Goal: Download file/media

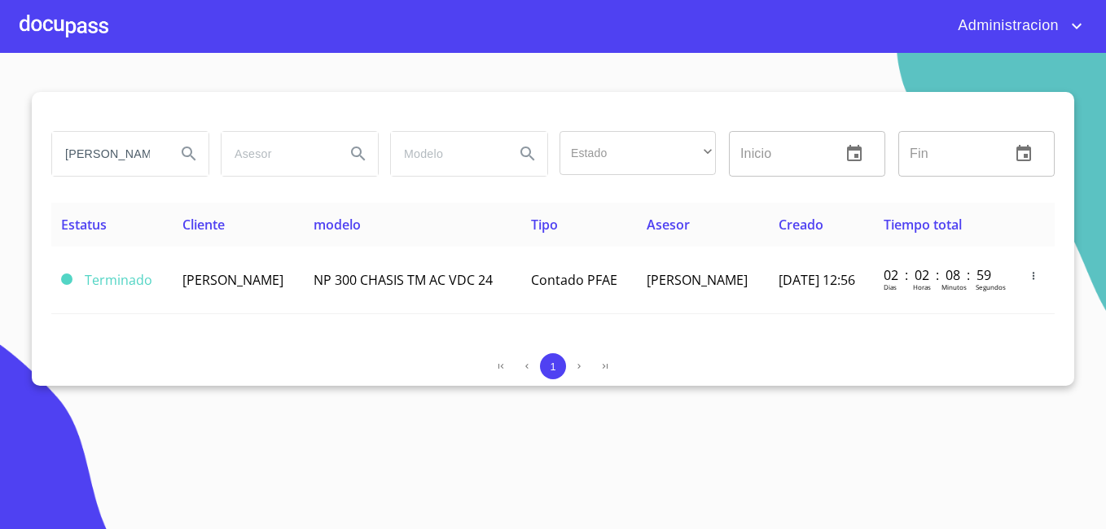
click at [142, 163] on input "[PERSON_NAME]" at bounding box center [107, 154] width 111 height 44
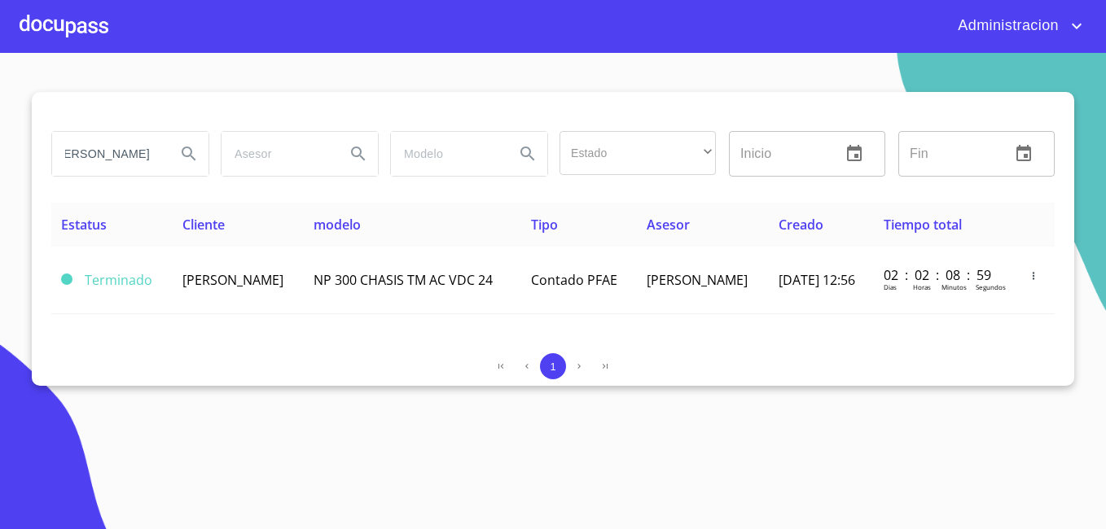
type input "[PERSON_NAME]"
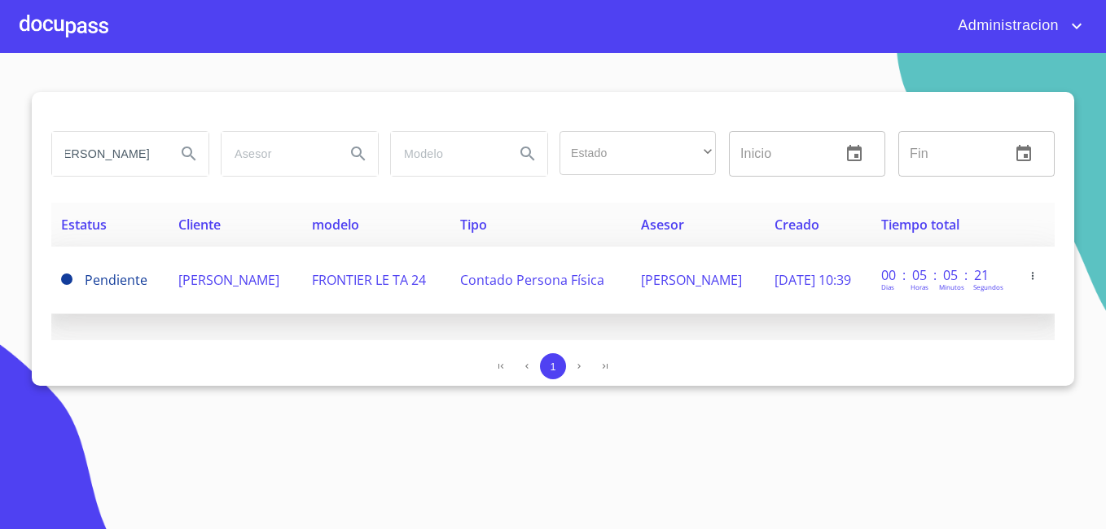
click at [233, 284] on td "[PERSON_NAME]" at bounding box center [236, 281] width 134 height 68
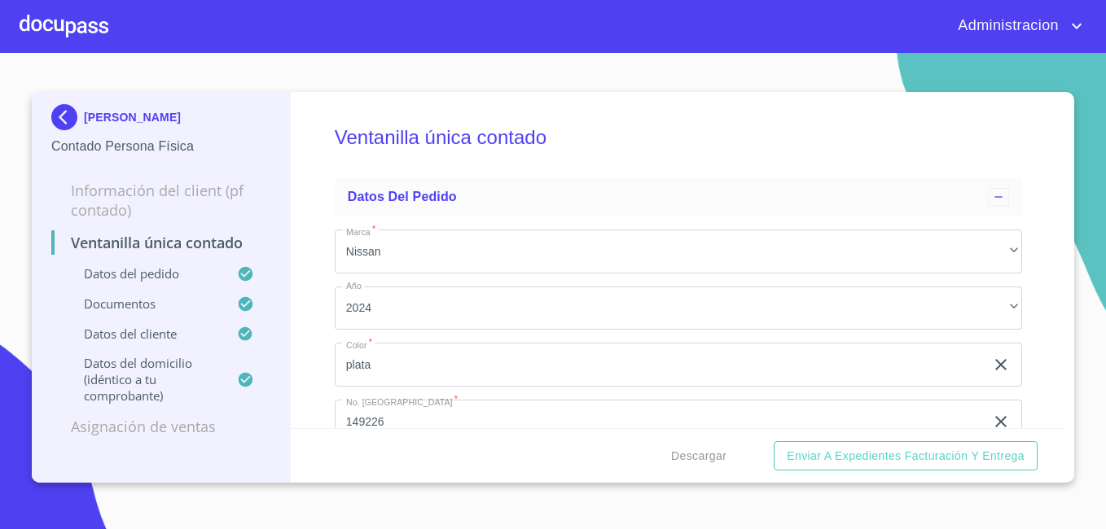
scroll to position [244, 0]
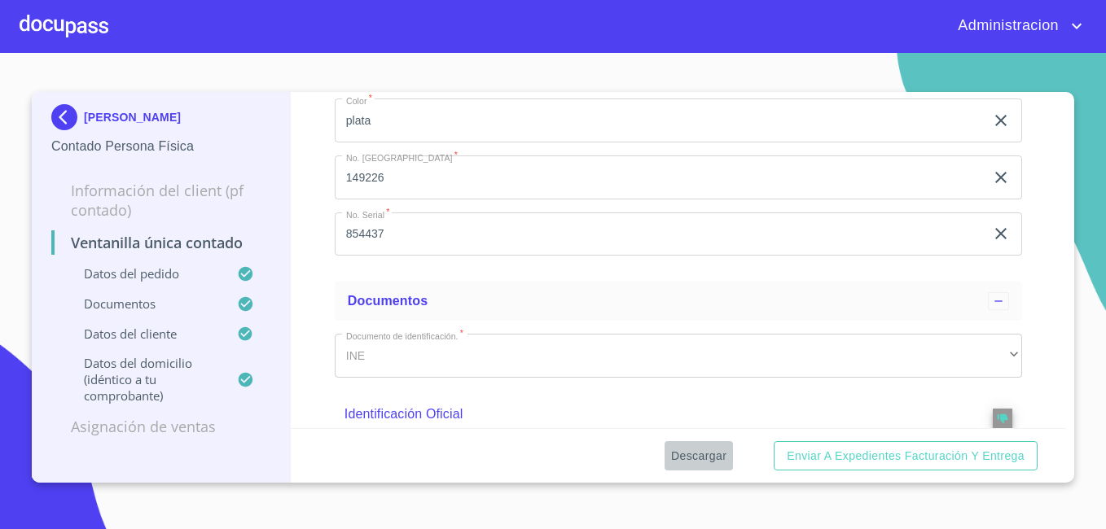
click at [710, 458] on span "Descargar" at bounding box center [698, 456] width 55 height 20
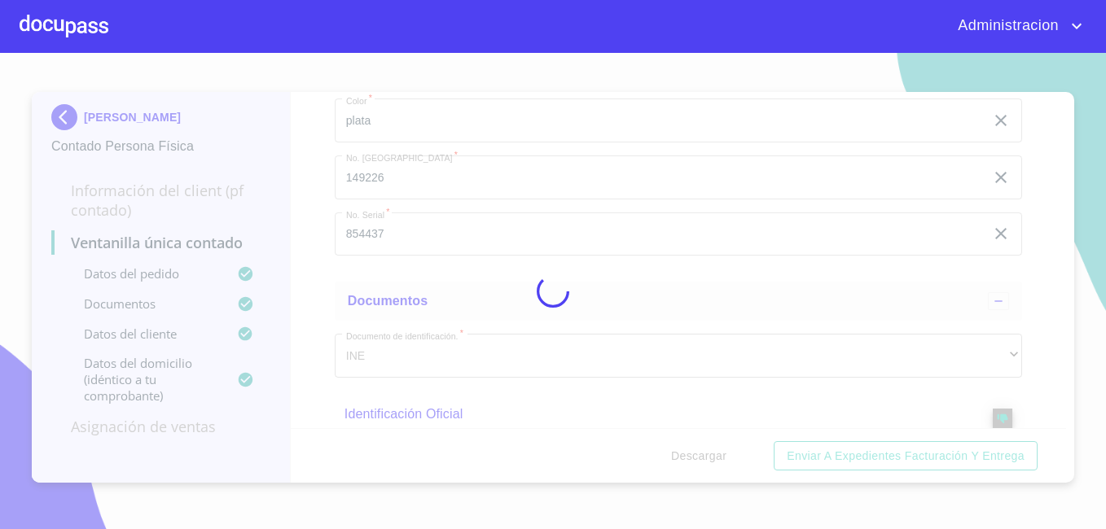
click at [710, 458] on div at bounding box center [553, 291] width 1106 height 476
click at [710, 458] on div "0%" at bounding box center [553, 291] width 1106 height 476
click at [710, 458] on div "10%" at bounding box center [553, 291] width 1106 height 476
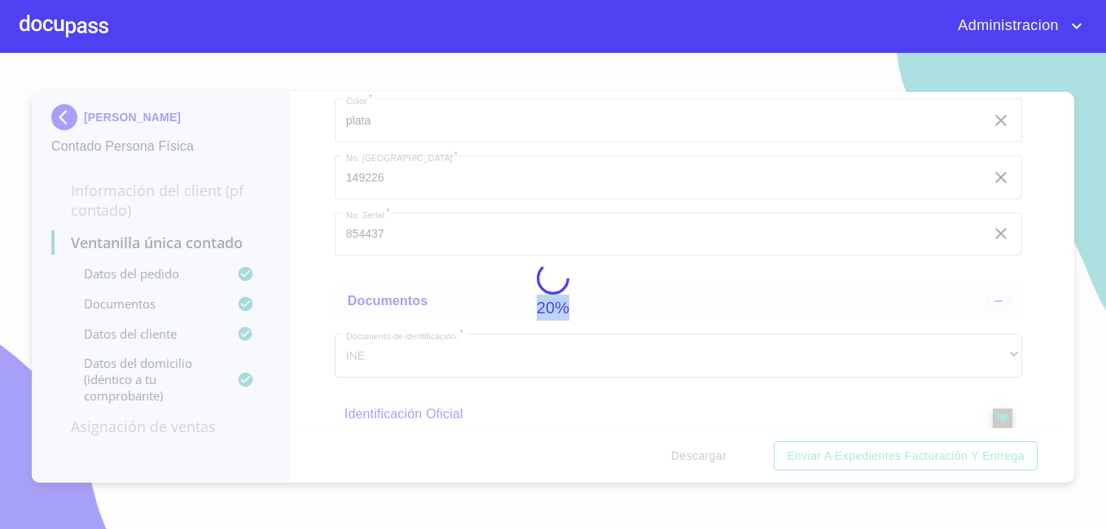
click at [710, 458] on div "20%" at bounding box center [553, 291] width 1106 height 476
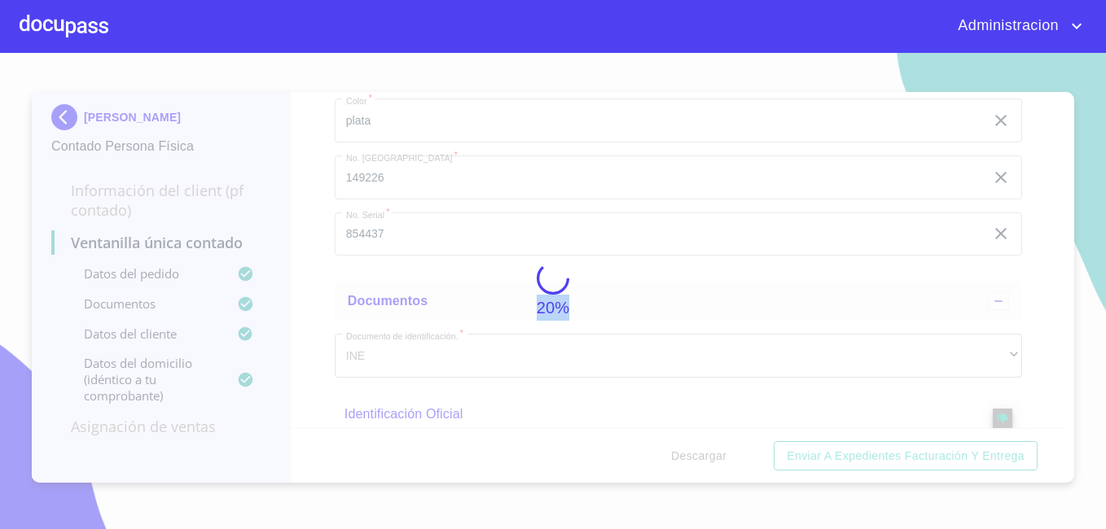
click at [710, 458] on div "20%" at bounding box center [553, 291] width 1106 height 476
click at [710, 458] on div "50%" at bounding box center [553, 291] width 1106 height 476
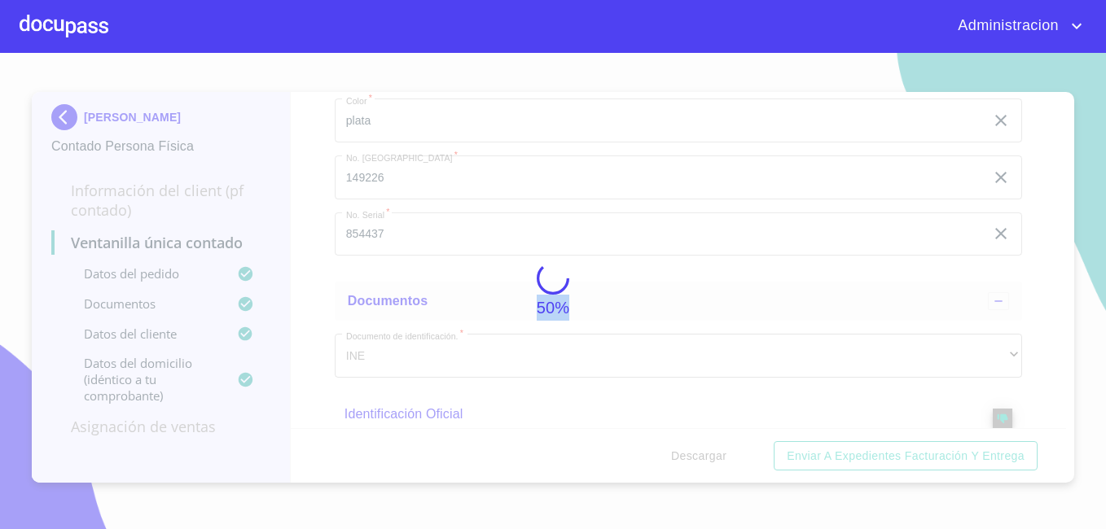
click at [710, 458] on div "50%" at bounding box center [553, 291] width 1106 height 476
click at [710, 458] on div "74%" at bounding box center [553, 291] width 1106 height 476
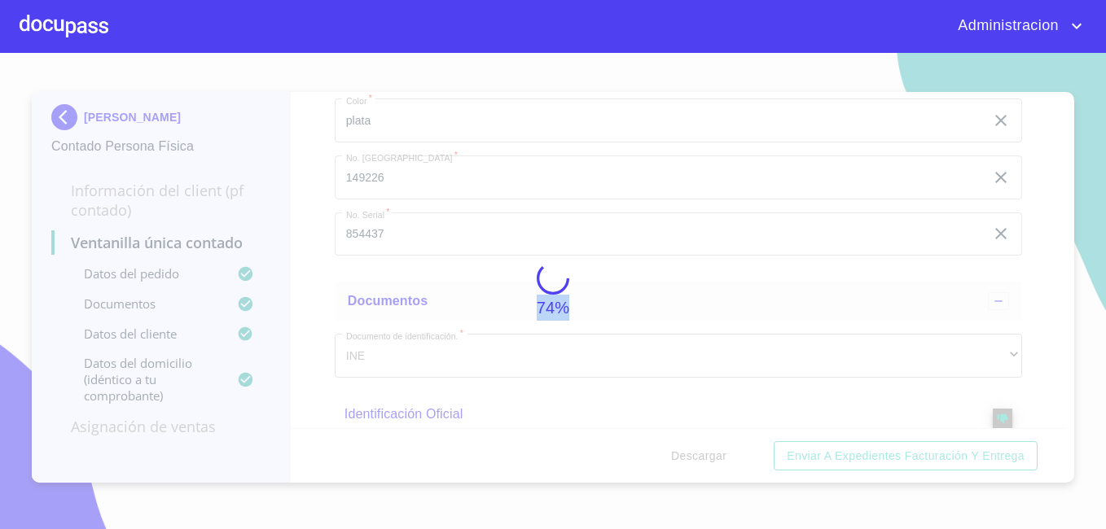
click at [710, 458] on div "74%" at bounding box center [553, 291] width 1106 height 476
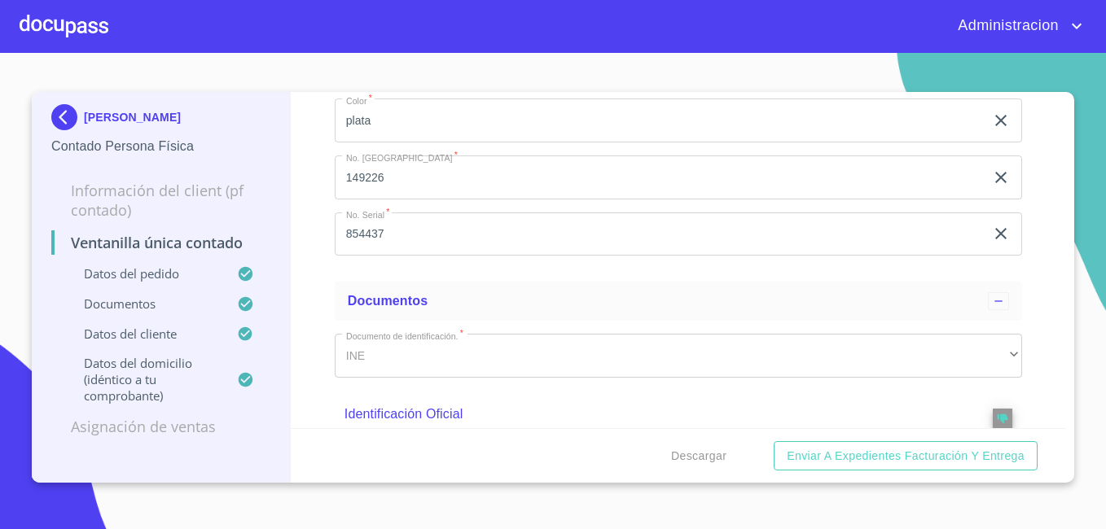
click at [84, 120] on p "[PERSON_NAME]" at bounding box center [132, 117] width 97 height 13
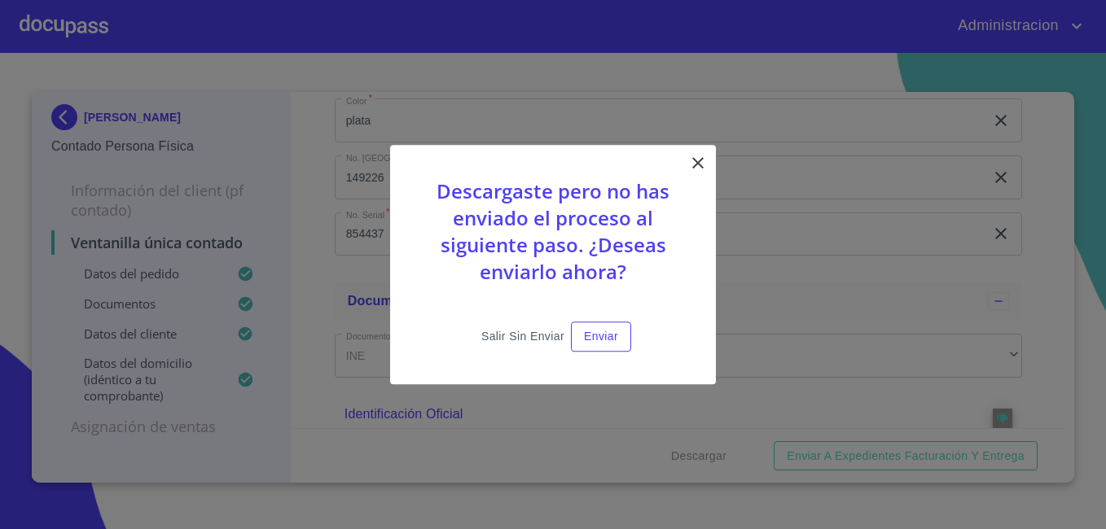
click at [528, 342] on span "Salir sin enviar" at bounding box center [522, 336] width 83 height 20
